Goal: Task Accomplishment & Management: Manage account settings

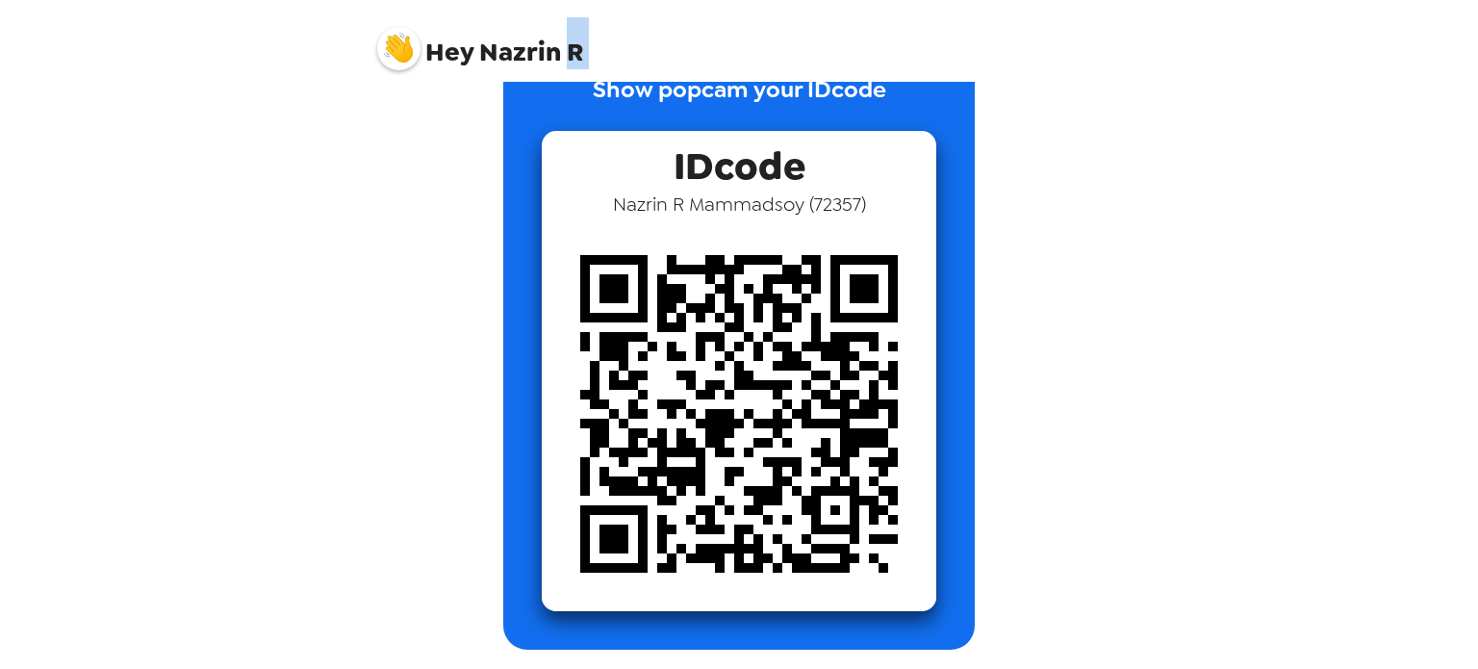
scroll to position [55, 0]
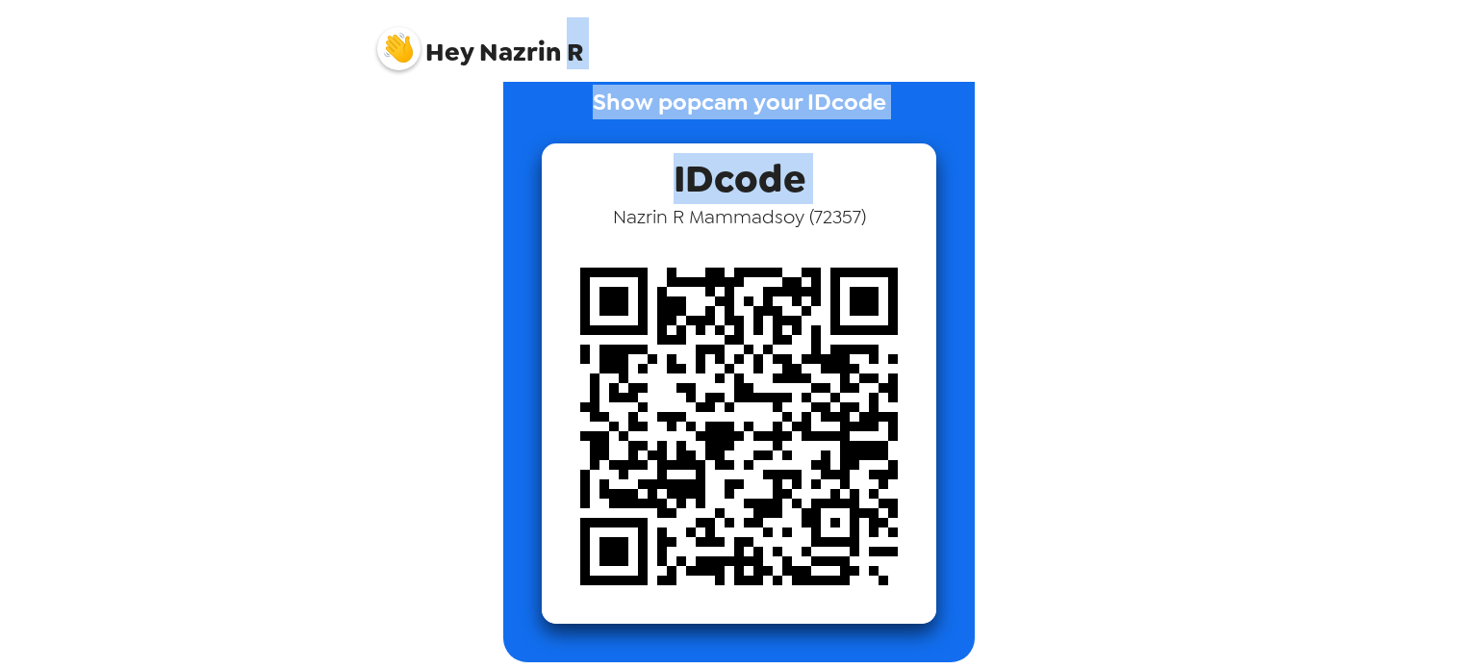
drag, startPoint x: 562, startPoint y: 61, endPoint x: 601, endPoint y: 150, distance: 97.4
click at [601, 150] on div "Hey Nazrin R Show popcam your IDcode IDcode Nazrin R Mammadsoy ( 72357 )" at bounding box center [739, 334] width 770 height 669
click at [601, 150] on div "IDcode Nazrin R Mammadsoy ( 72357 )" at bounding box center [739, 383] width 395 height 480
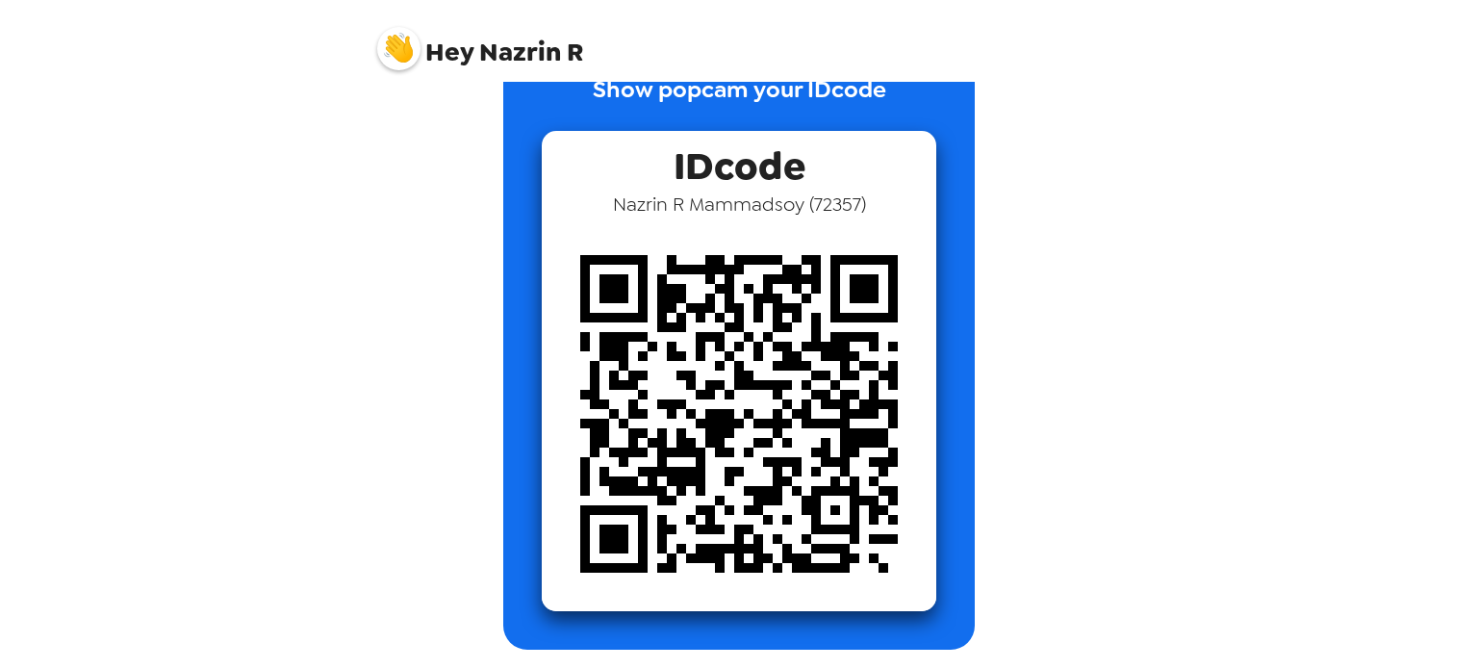
scroll to position [0, 0]
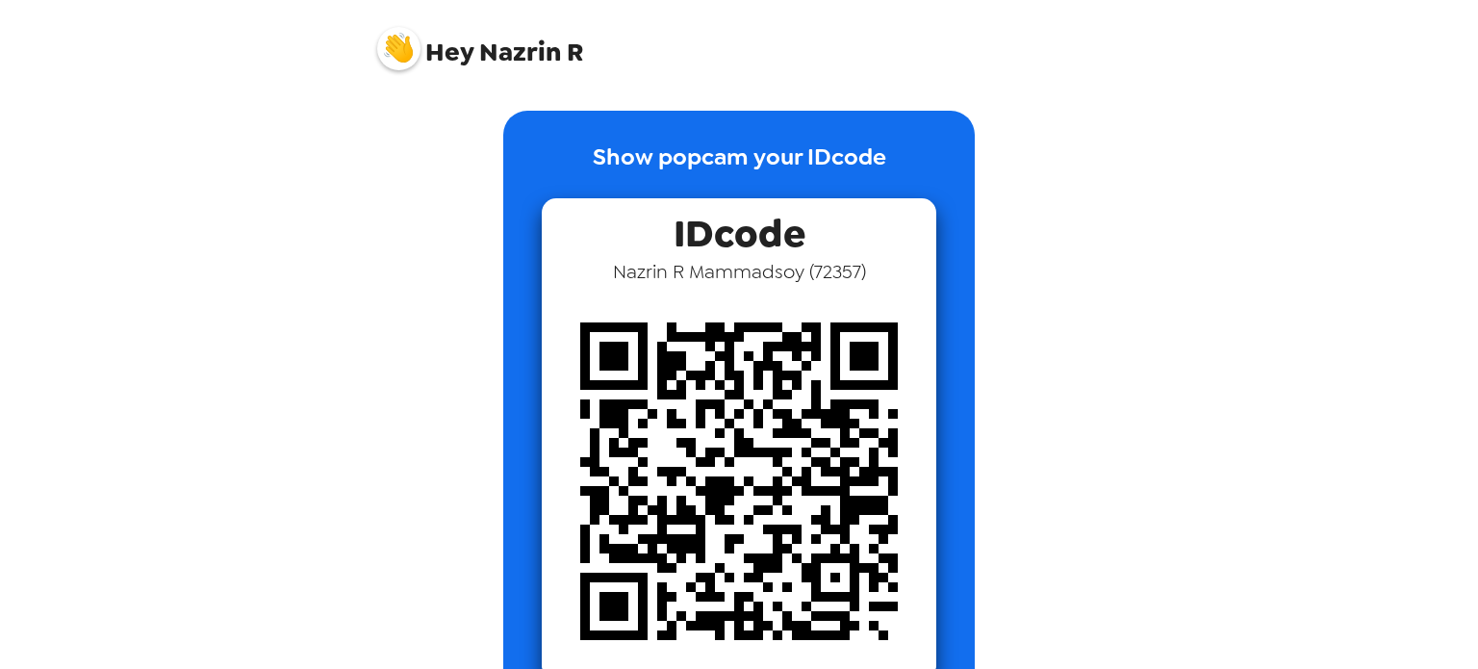
click at [400, 34] on img at bounding box center [398, 48] width 43 height 43
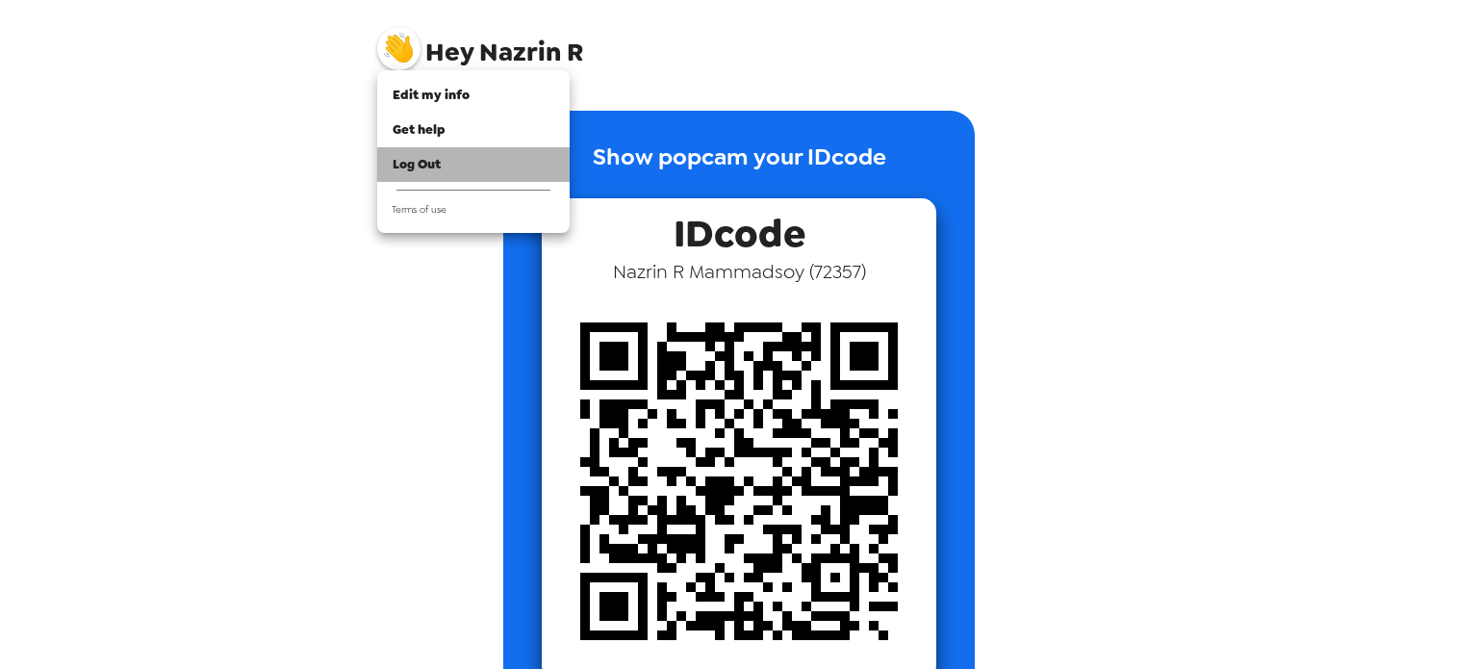
click at [496, 157] on div "Log Out" at bounding box center [474, 164] width 162 height 19
